Goal: Task Accomplishment & Management: Use online tool/utility

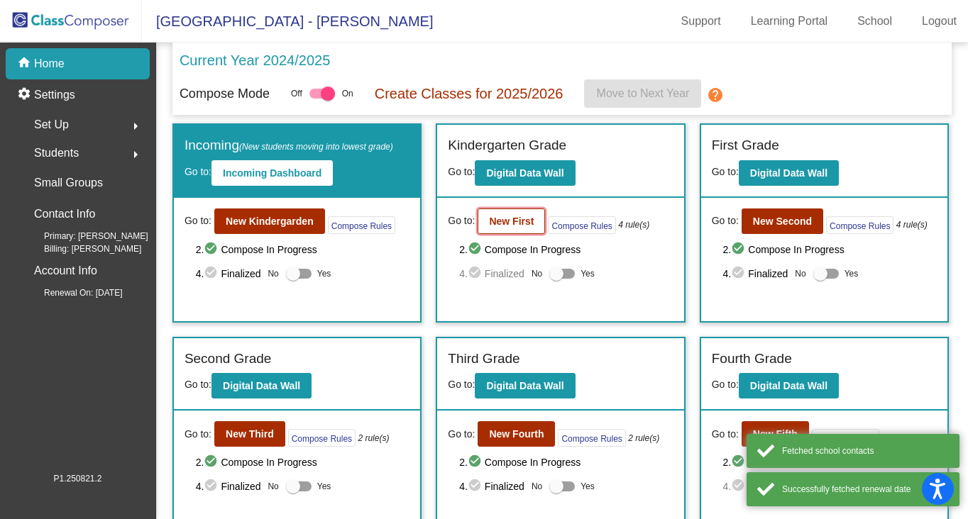
click at [532, 214] on button "New First" at bounding box center [511, 222] width 67 height 26
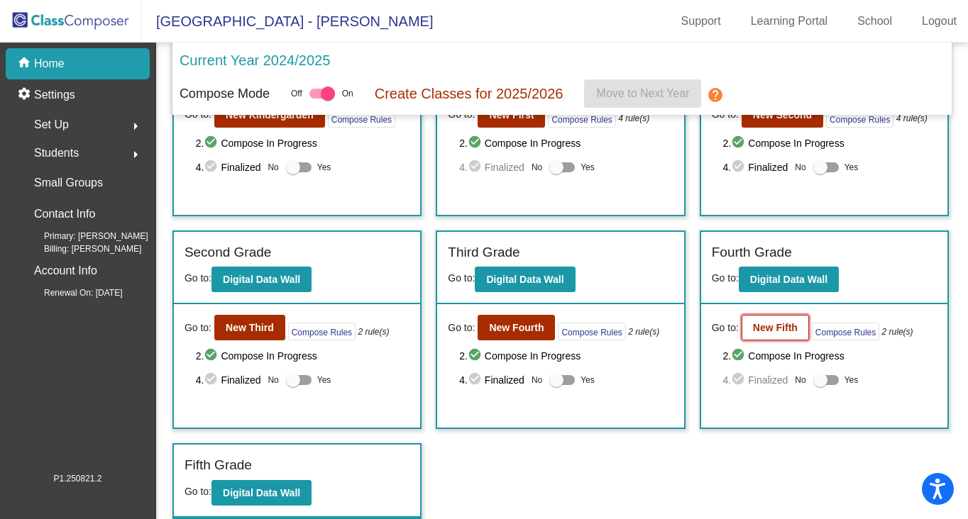
click at [768, 327] on b "New Fifth" at bounding box center [775, 327] width 45 height 11
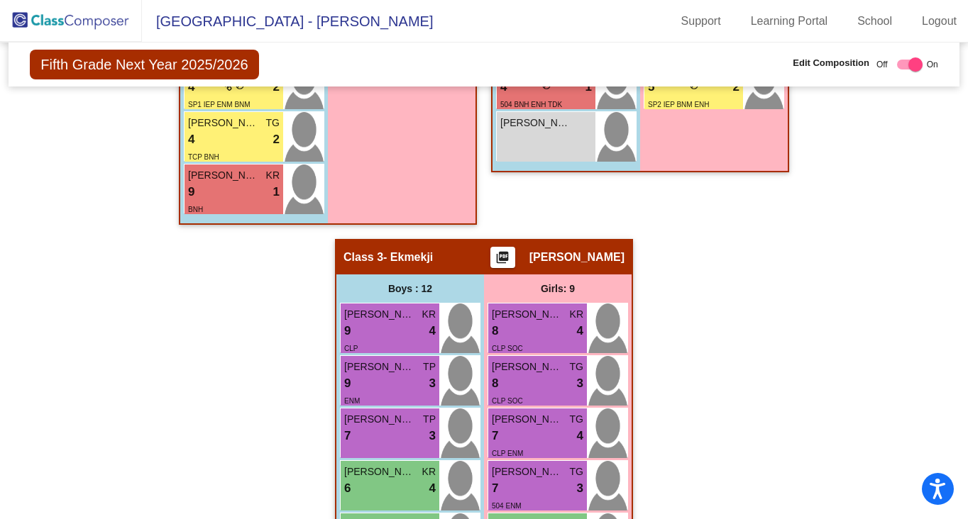
scroll to position [590, 0]
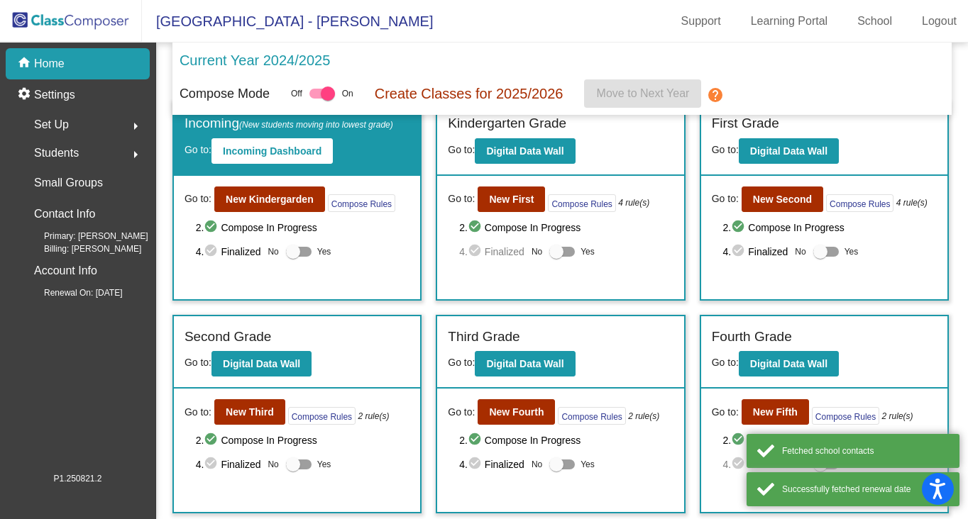
scroll to position [23, 0]
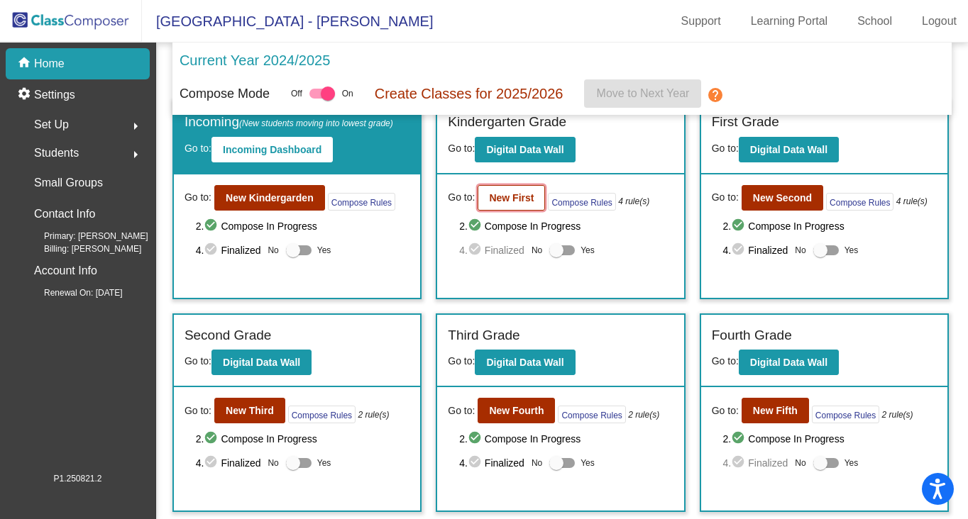
click at [505, 199] on b "New First" at bounding box center [511, 197] width 45 height 11
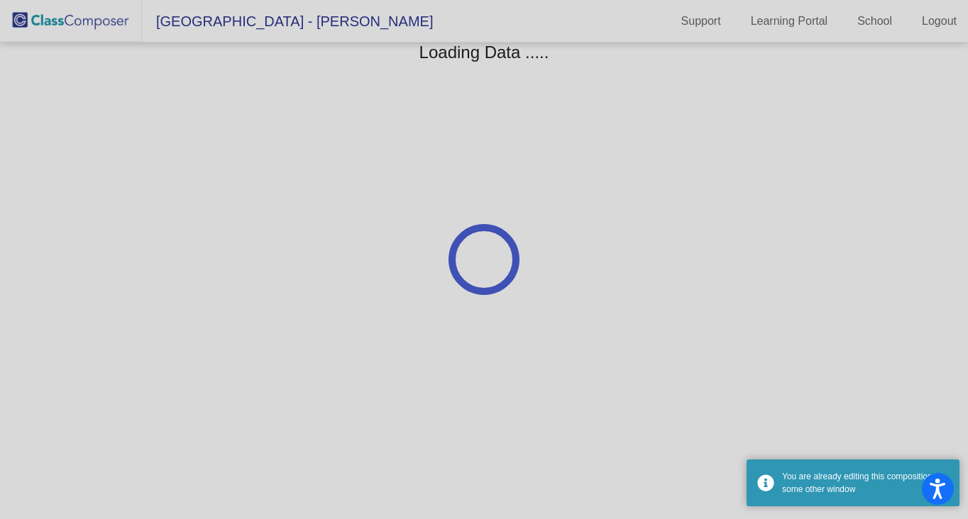
click at [505, 199] on div at bounding box center [484, 259] width 968 height 519
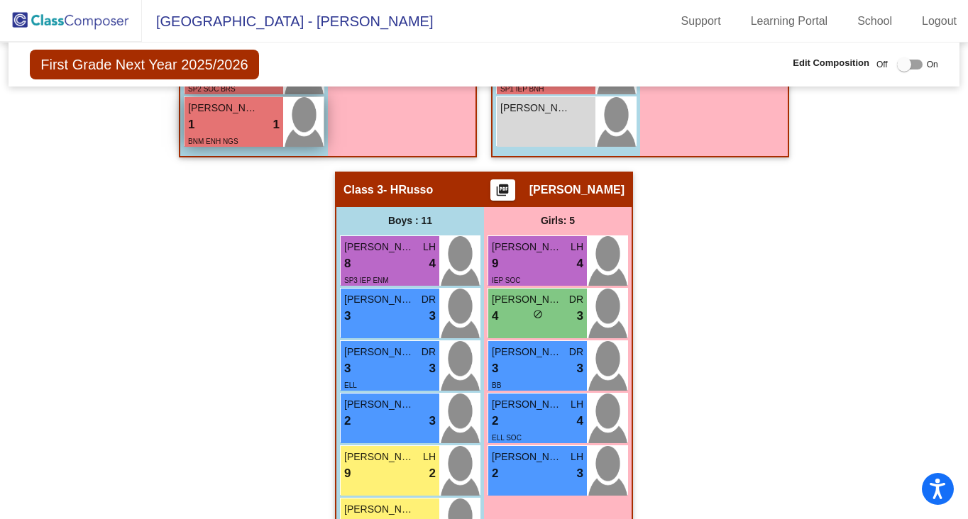
scroll to position [858, 0]
